Goal: Information Seeking & Learning: Learn about a topic

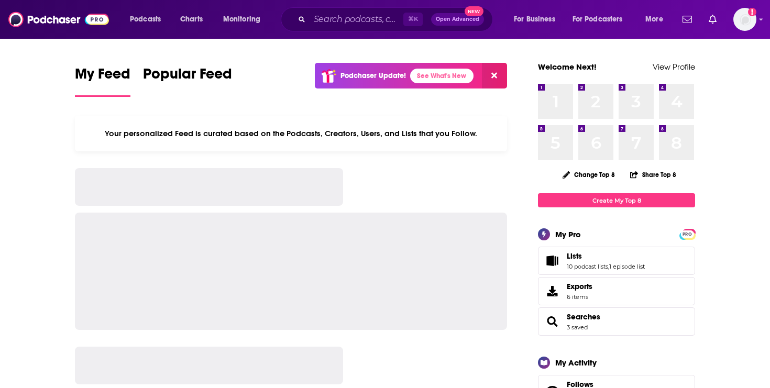
click at [307, 19] on div "⌘ K Open Advanced New" at bounding box center [387, 19] width 212 height 24
click at [332, 17] on input "Search podcasts, credits, & more..." at bounding box center [356, 19] width 94 height 17
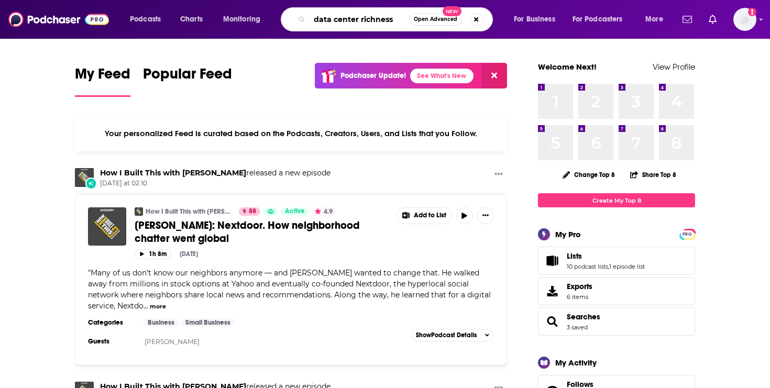
type input "data center richness"
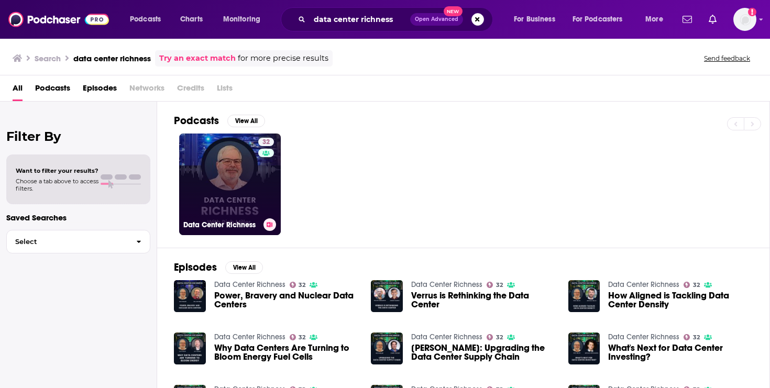
click at [216, 186] on link "32 Data Center Richness" at bounding box center [230, 185] width 102 height 102
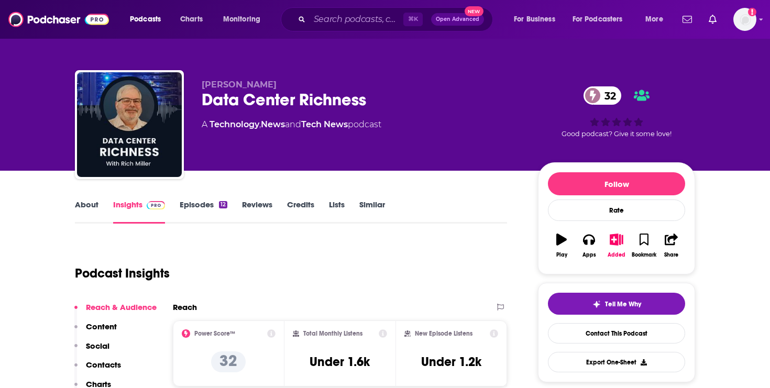
click at [86, 205] on link "About" at bounding box center [87, 211] width 24 height 24
